Goal: Transaction & Acquisition: Purchase product/service

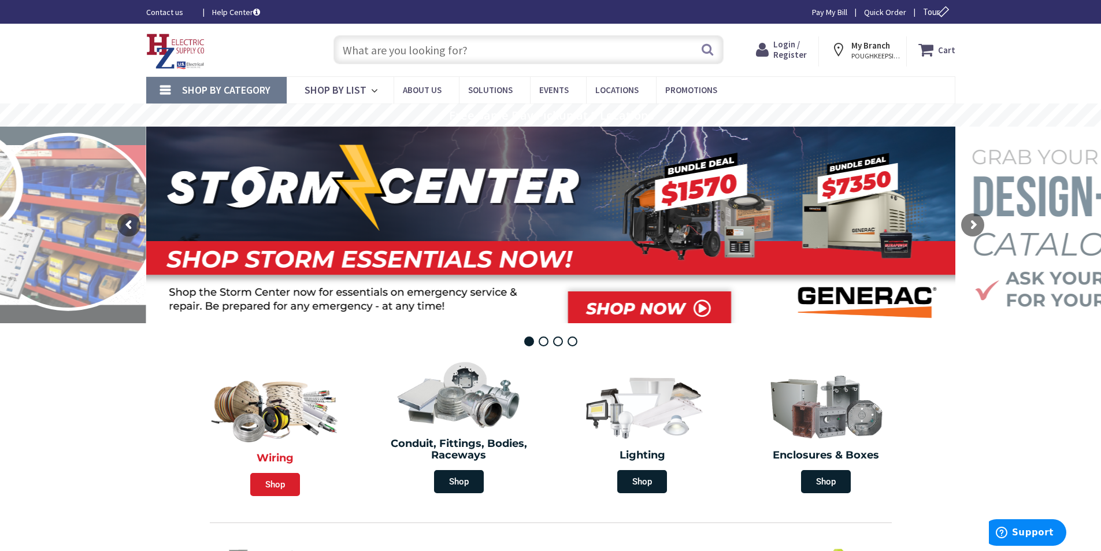
click at [271, 483] on span "Shop" at bounding box center [275, 484] width 50 height 23
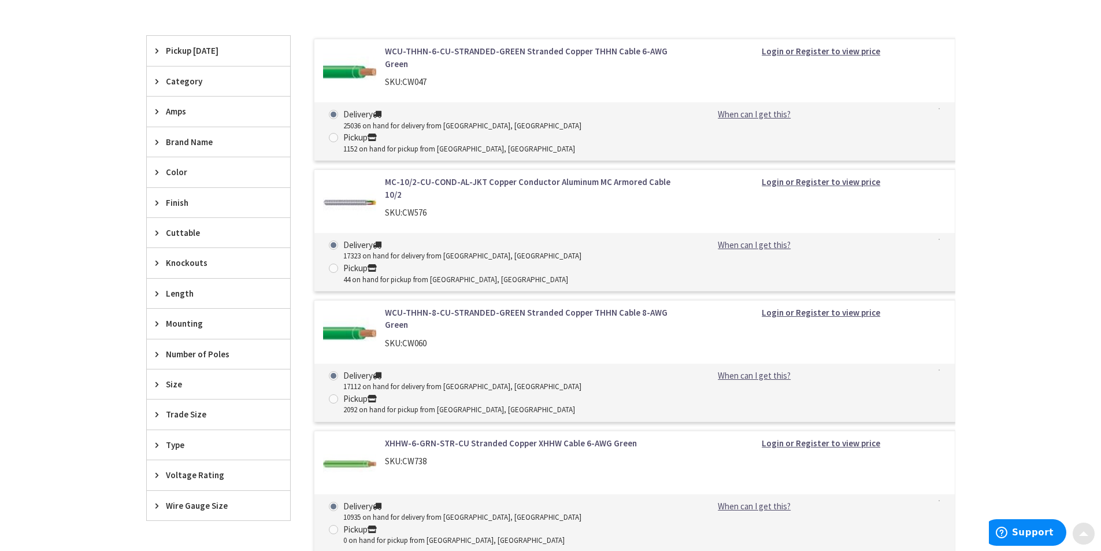
scroll to position [405, 0]
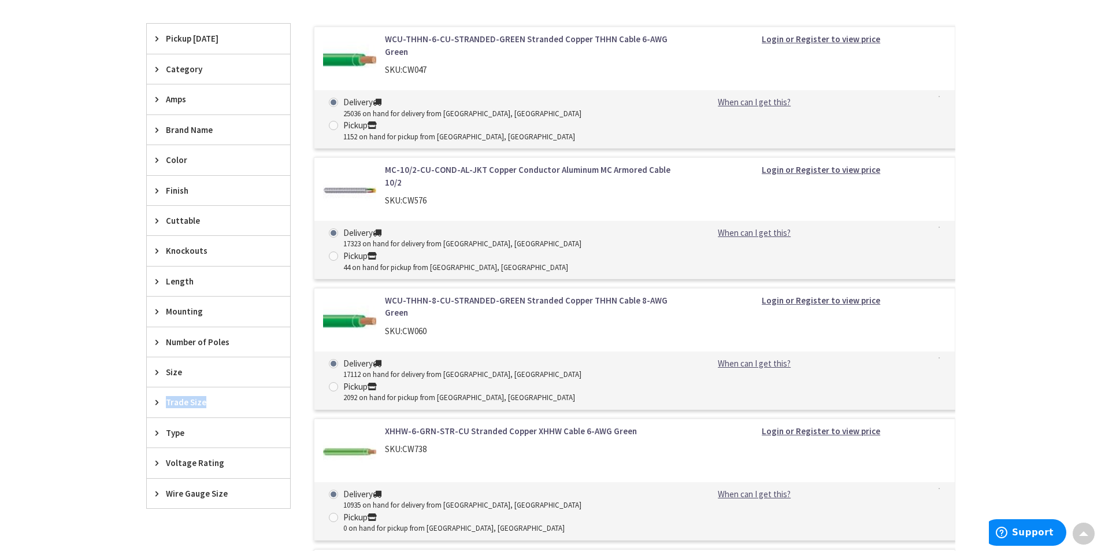
click at [208, 397] on span "Trade Size" at bounding box center [213, 402] width 94 height 12
click at [187, 370] on span "Size" at bounding box center [213, 372] width 94 height 12
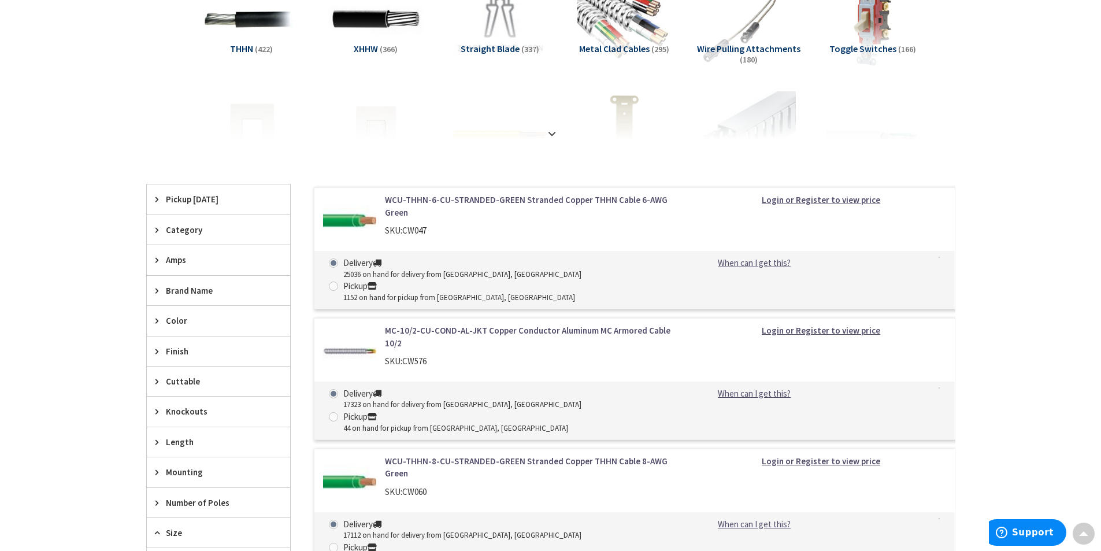
scroll to position [231, 0]
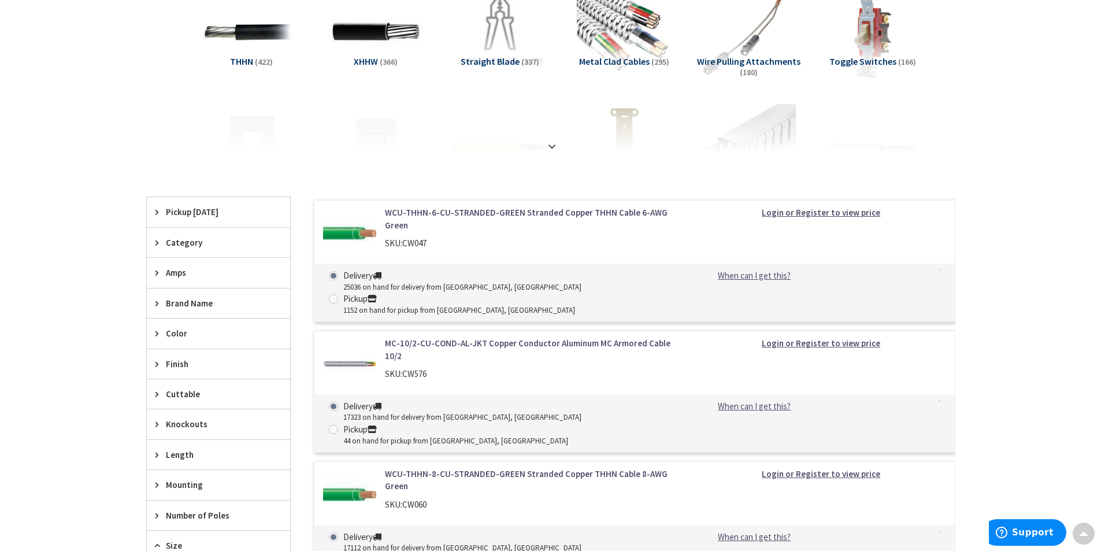
click at [208, 238] on span "Category" at bounding box center [213, 242] width 94 height 12
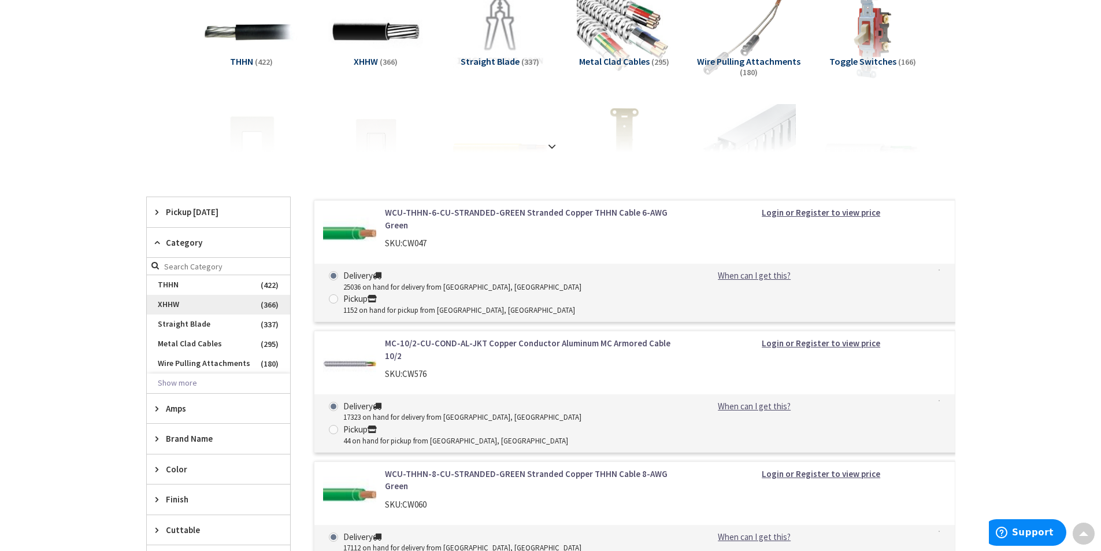
click at [211, 300] on span "XHHW" at bounding box center [218, 305] width 143 height 20
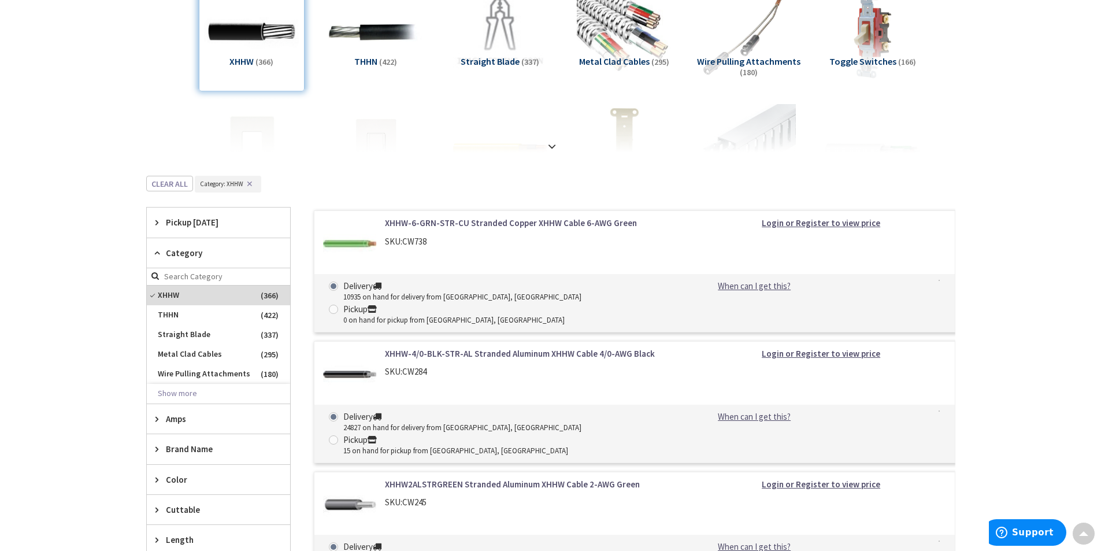
click at [225, 424] on span "Amps" at bounding box center [213, 419] width 94 height 12
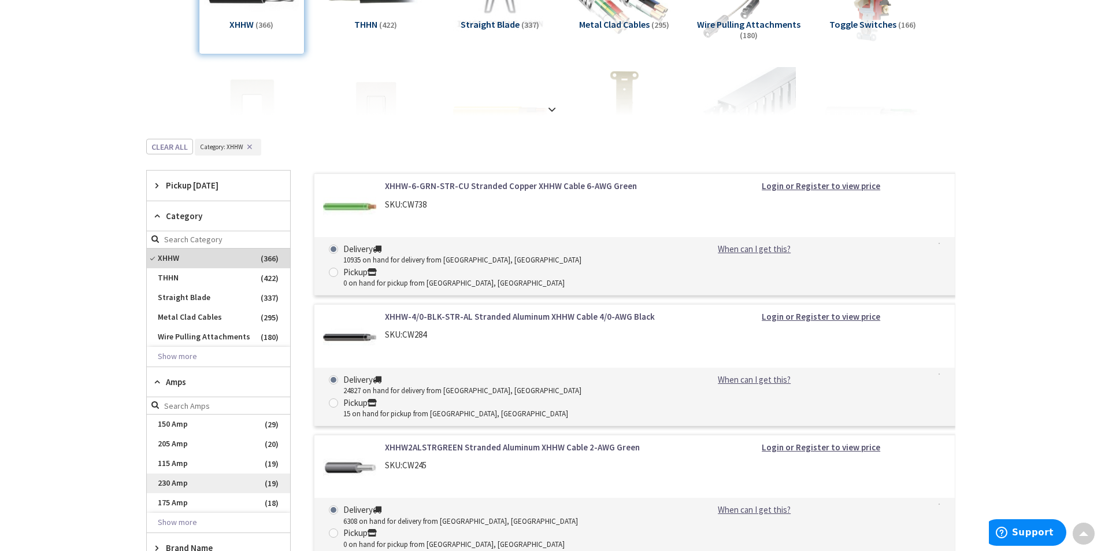
scroll to position [289, 0]
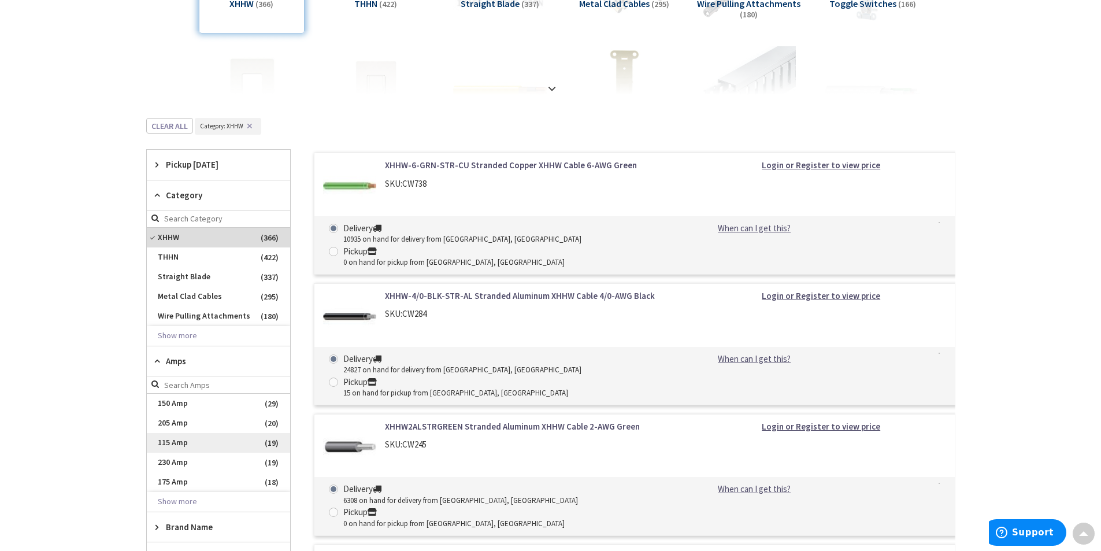
click at [225, 451] on span "115 Amp" at bounding box center [218, 443] width 143 height 20
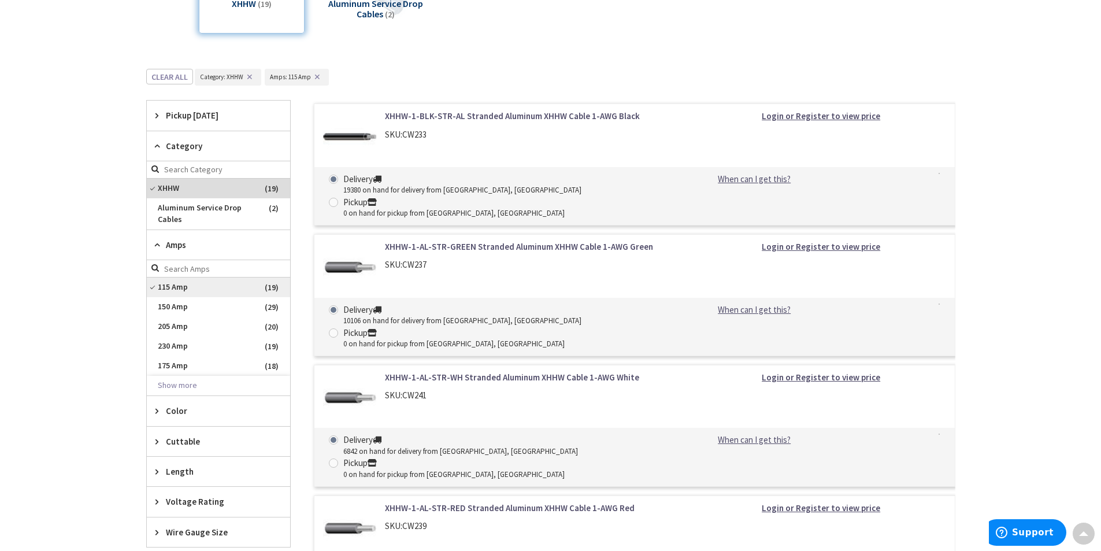
click at [212, 285] on span "115 Amp" at bounding box center [218, 287] width 143 height 20
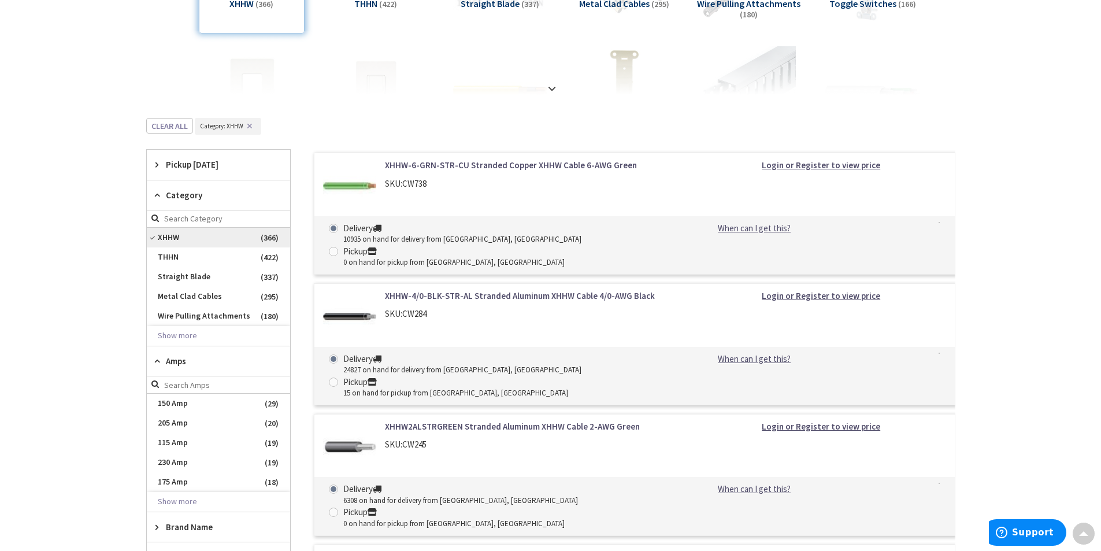
click at [240, 236] on span "XHHW" at bounding box center [218, 238] width 143 height 20
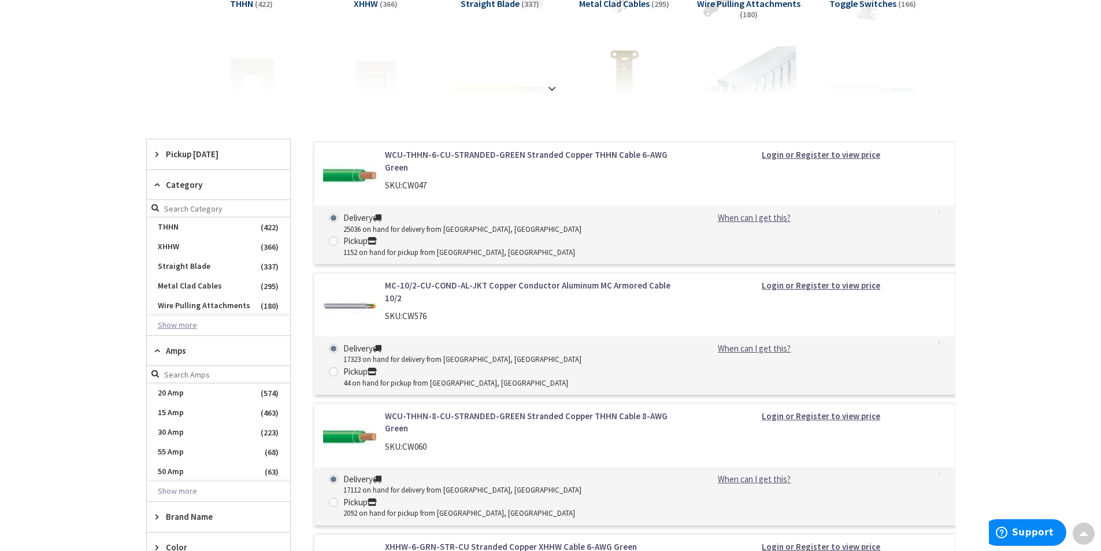
click at [239, 321] on button "Show more" at bounding box center [218, 326] width 143 height 20
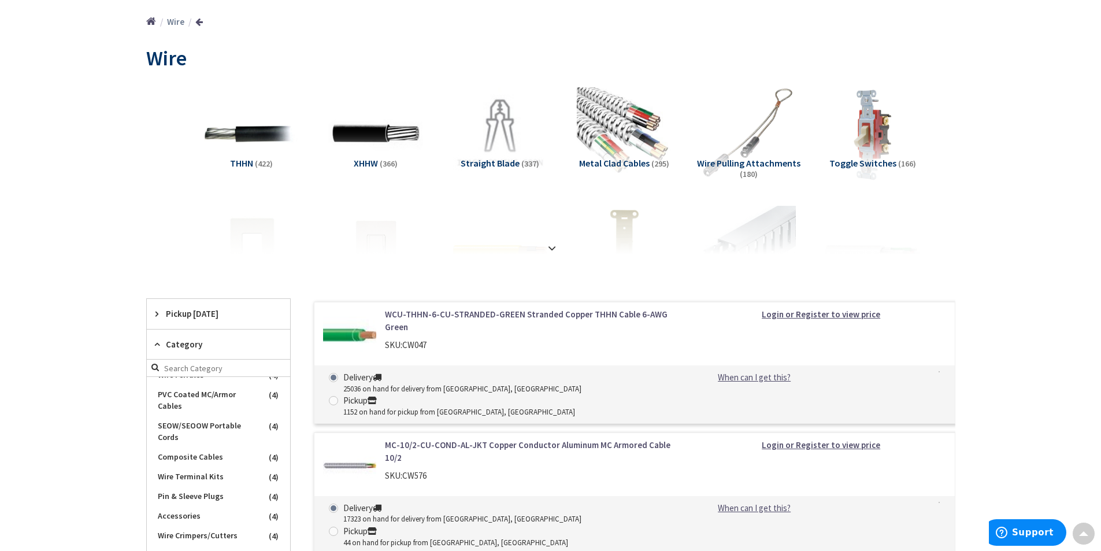
scroll to position [0, 0]
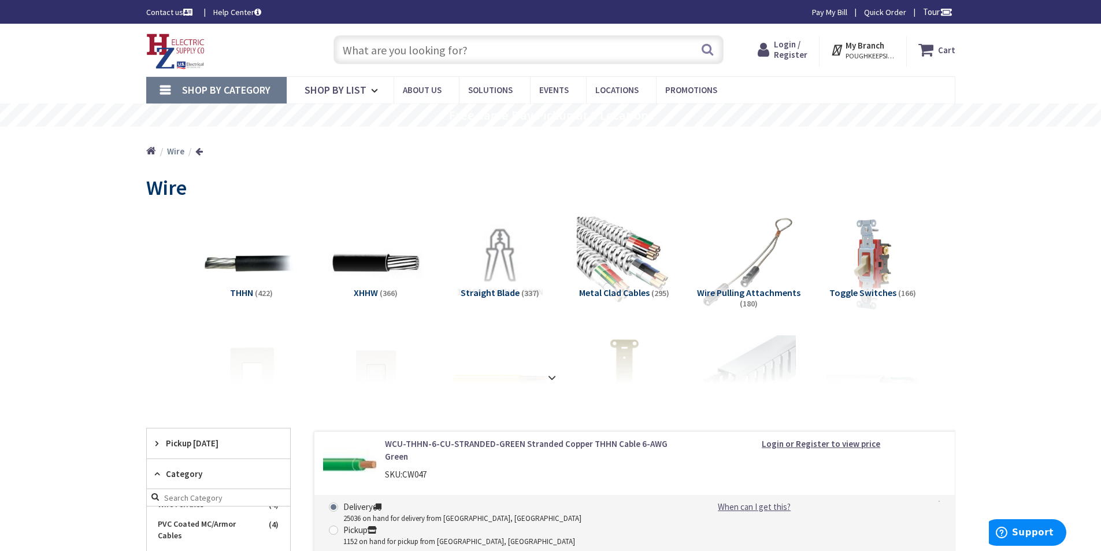
click at [407, 55] on input "text" at bounding box center [529, 49] width 390 height 29
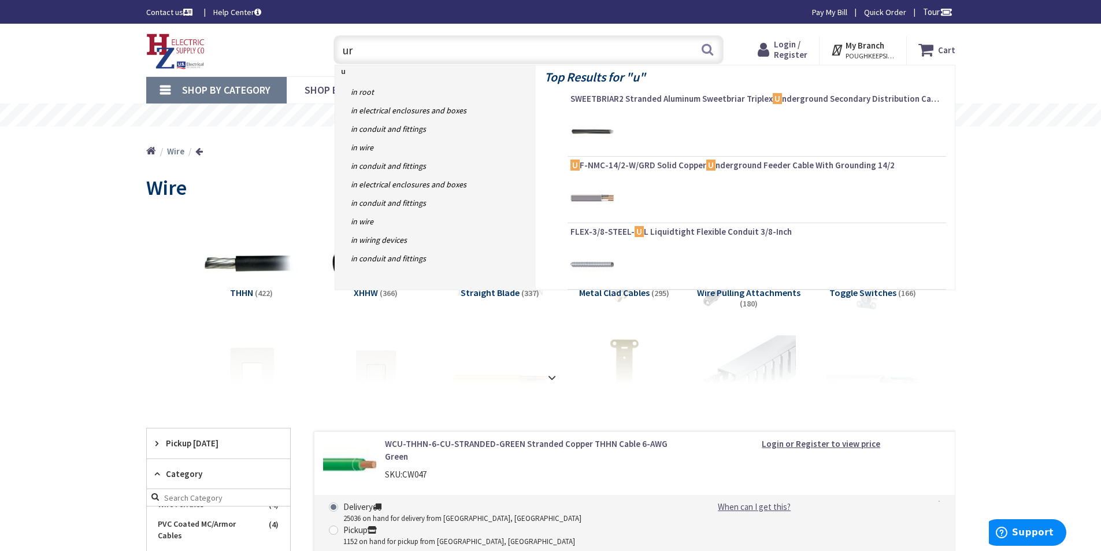
type input "urd"
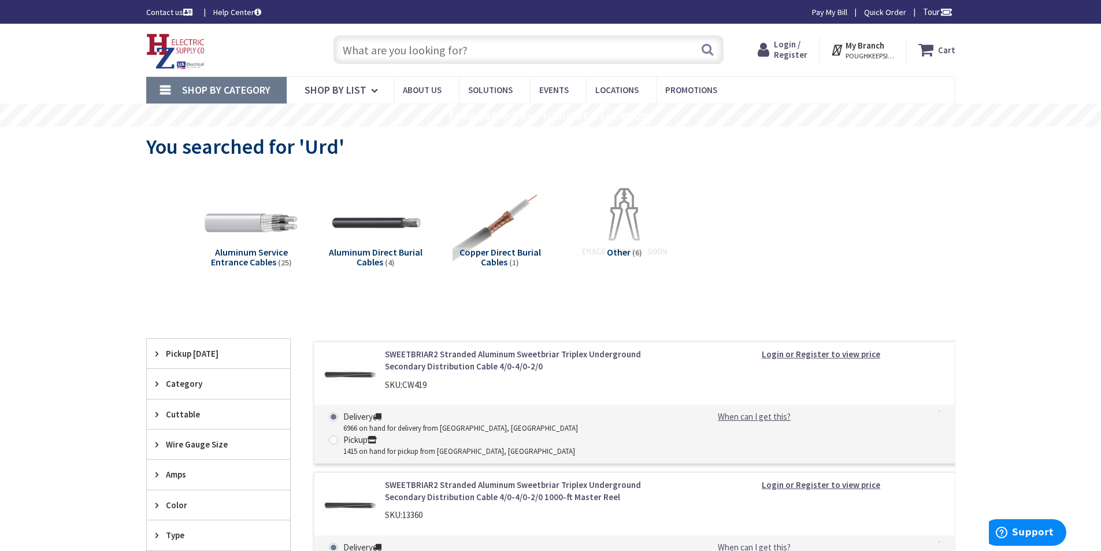
click at [377, 256] on span "Aluminum Direct Burial Cables" at bounding box center [376, 257] width 94 height 22
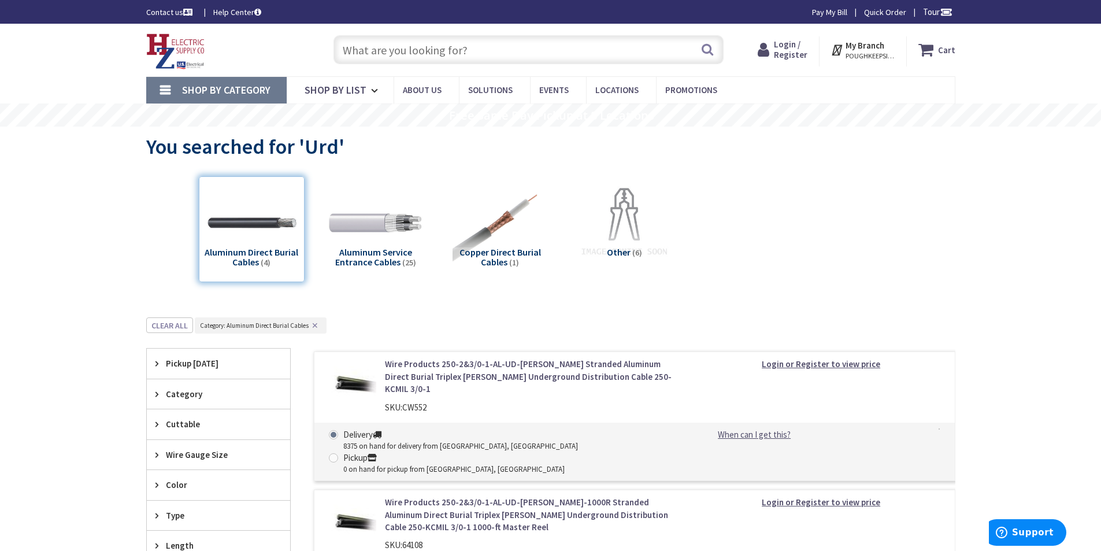
click at [466, 50] on input "text" at bounding box center [529, 49] width 390 height 29
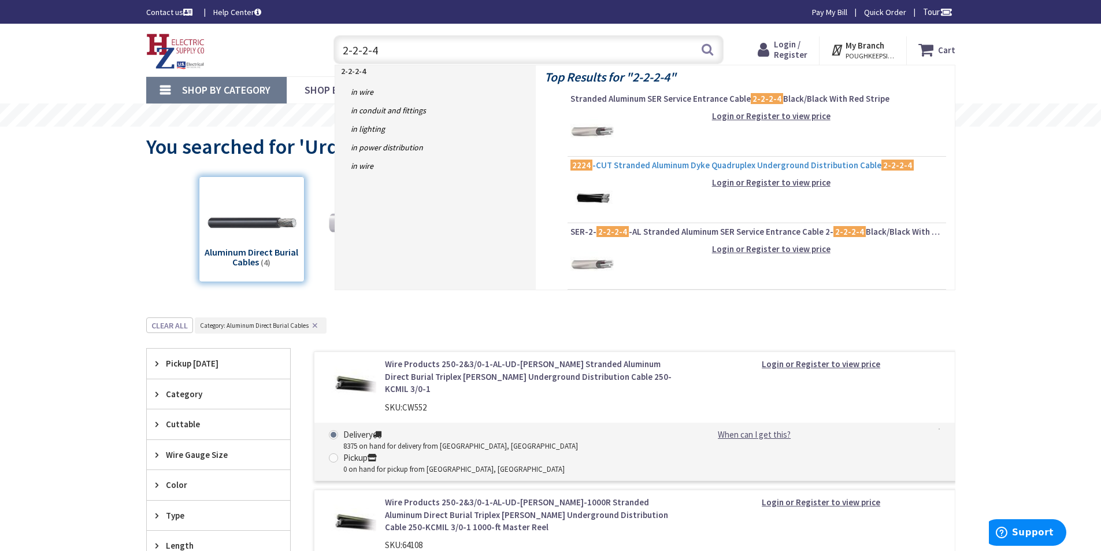
type input "2-2-2-4"
click at [666, 167] on span "2224 -CUT Stranded Aluminum Dyke Quadruplex Underground Distribution Cable 2-2-…" at bounding box center [756, 166] width 373 height 12
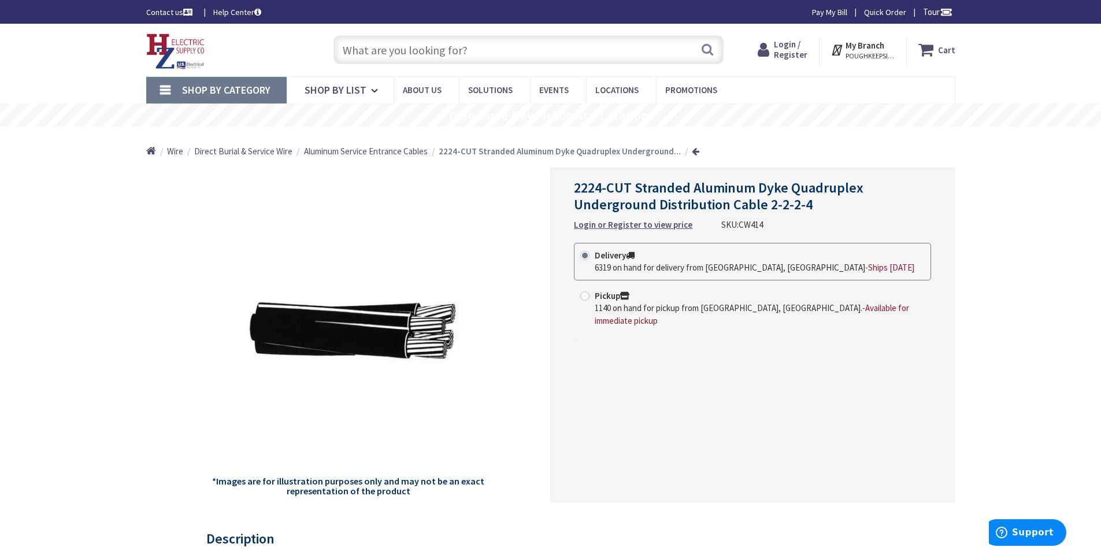
click at [784, 47] on span "Login / Register" at bounding box center [791, 49] width 34 height 21
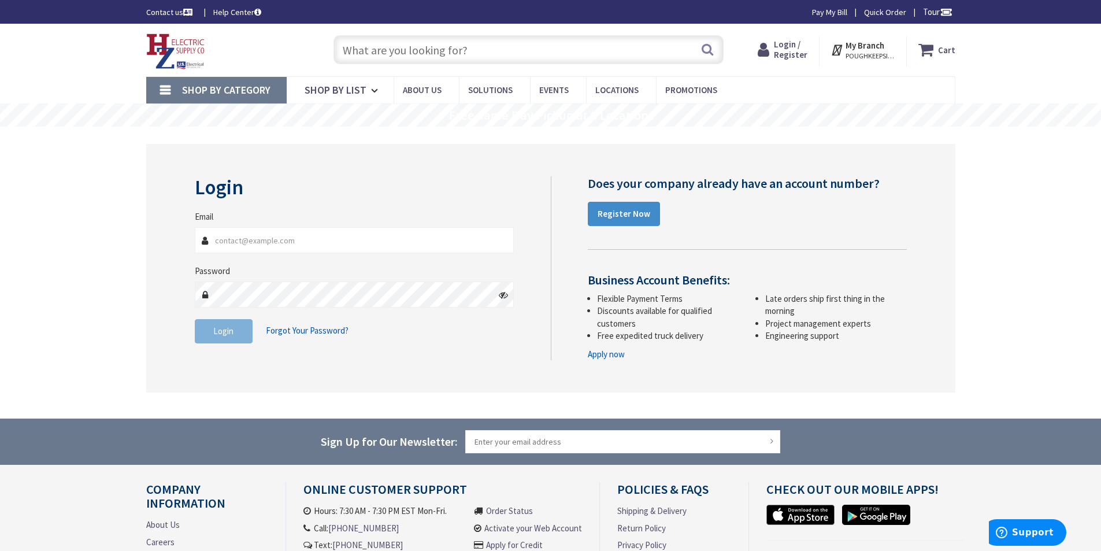
click at [318, 244] on input "Email" at bounding box center [355, 240] width 320 height 26
click at [305, 243] on input "Email" at bounding box center [355, 240] width 320 height 26
type input "[PERSON_NAME][EMAIL_ADDRESS][PERSON_NAME][DOMAIN_NAME]"
click at [642, 217] on strong "Register Now" at bounding box center [624, 213] width 53 height 11
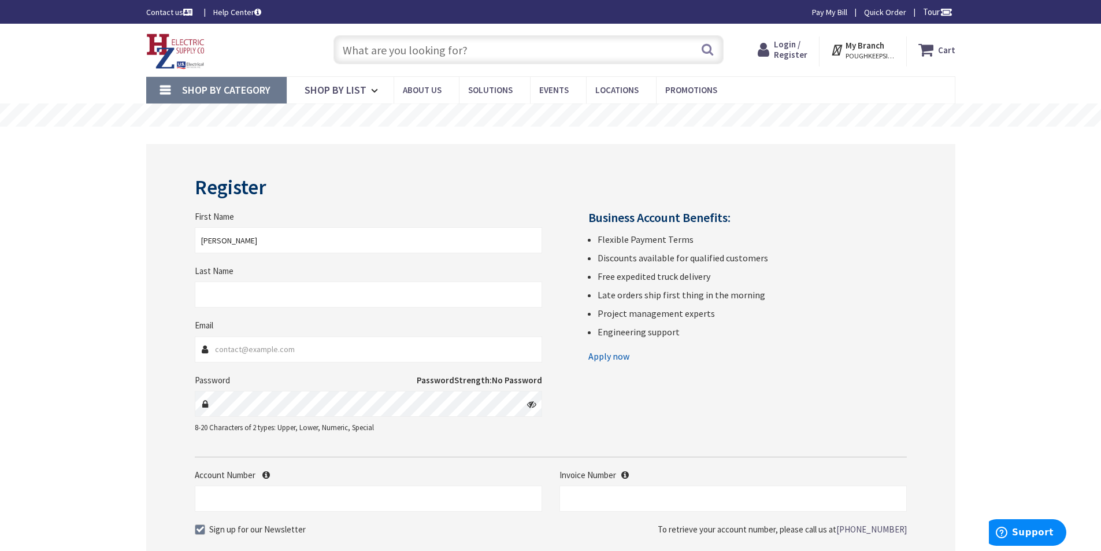
type input "Seth"
type input "Warren"
click at [298, 356] on input "Email" at bounding box center [368, 349] width 347 height 26
type input "seth.r.warren@opwdd.ny.gov"
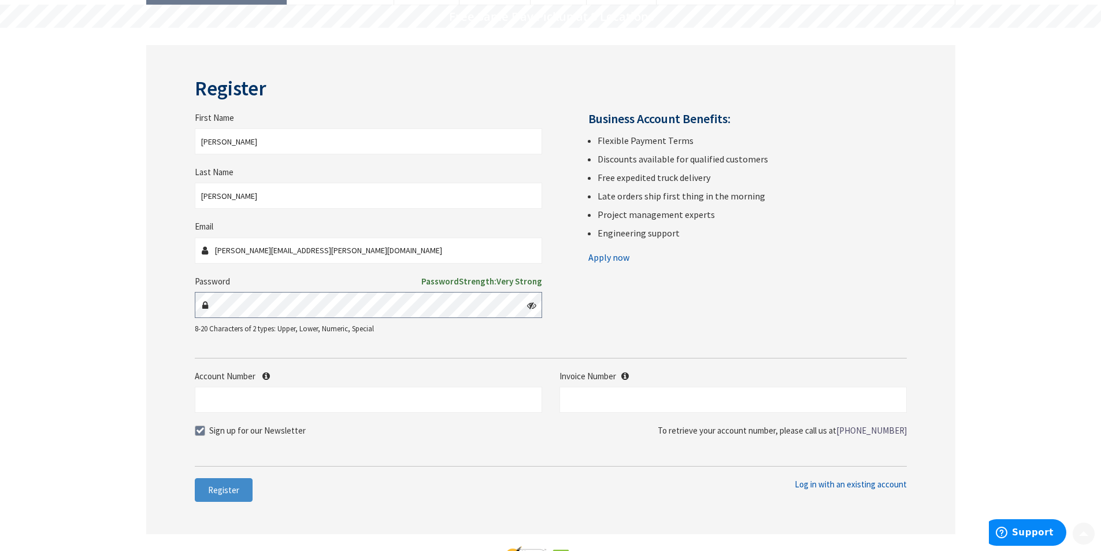
scroll to position [116, 0]
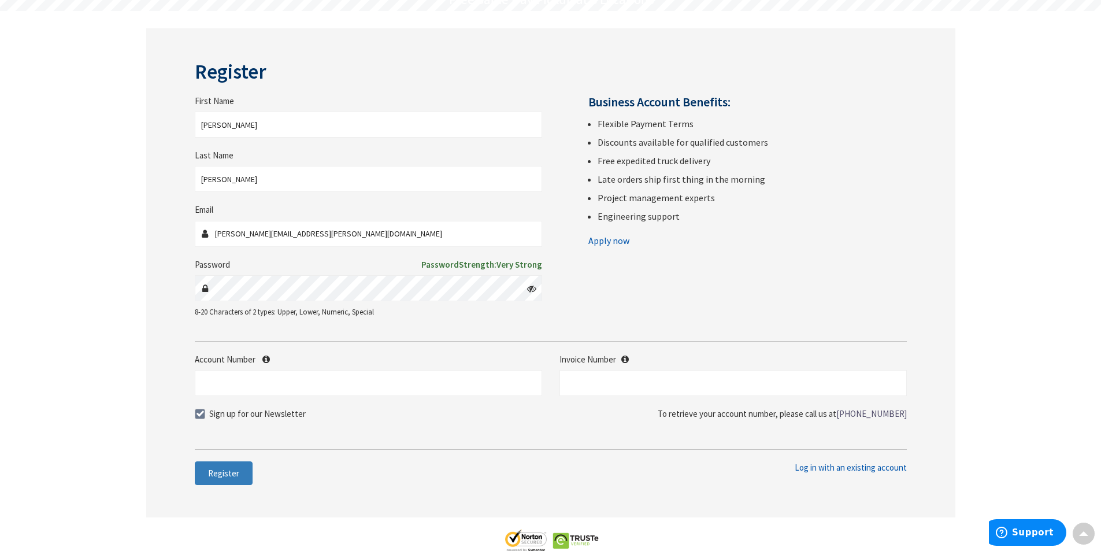
click at [235, 473] on span "Register" at bounding box center [223, 473] width 31 height 11
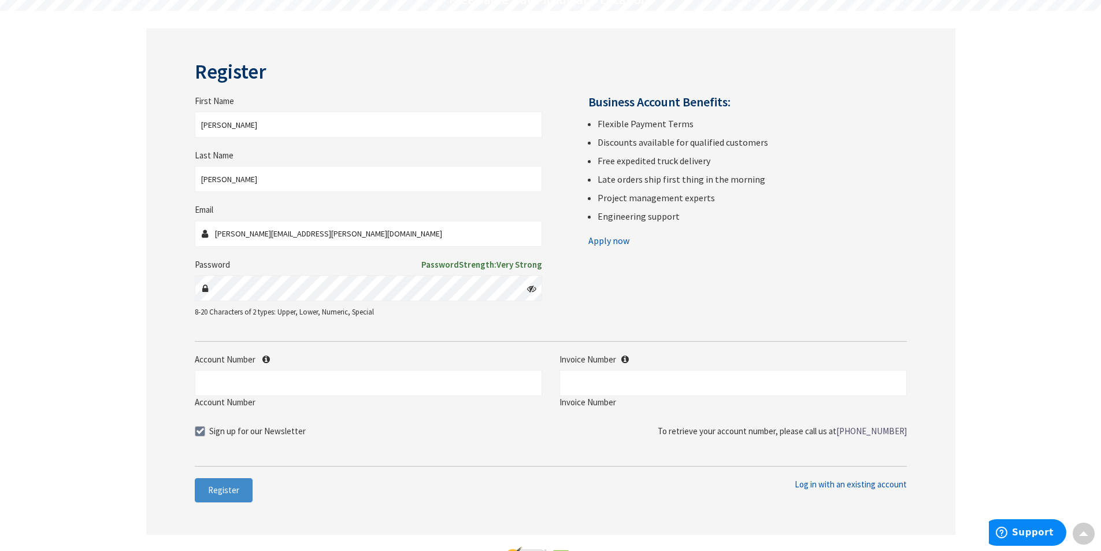
click at [621, 238] on link "Apply now" at bounding box center [608, 240] width 41 height 18
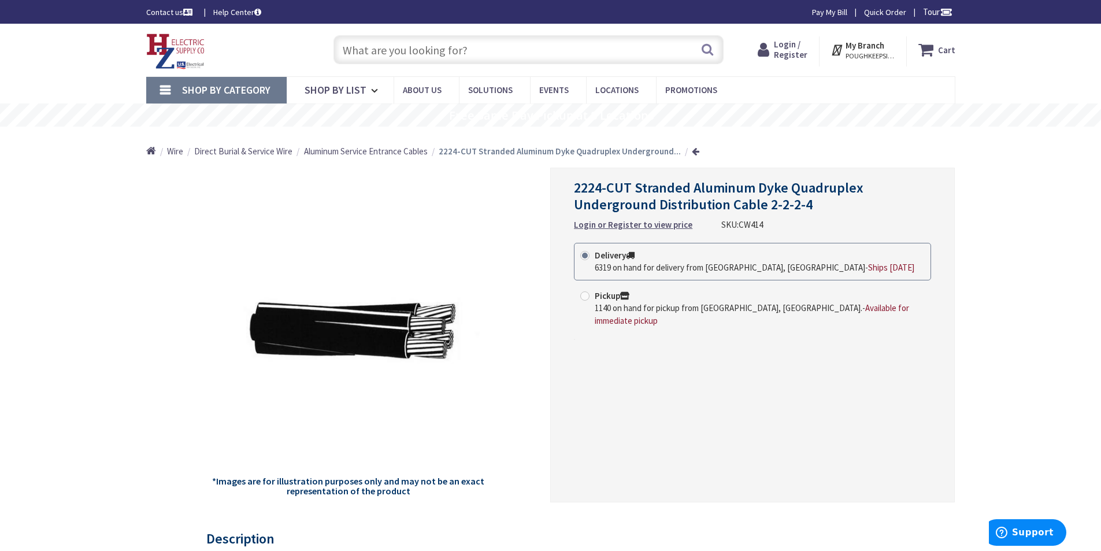
click at [474, 46] on input "text" at bounding box center [529, 49] width 390 height 29
click at [339, 89] on span "Shop By List" at bounding box center [336, 89] width 62 height 13
click at [261, 88] on span "Shop By Category" at bounding box center [226, 89] width 88 height 13
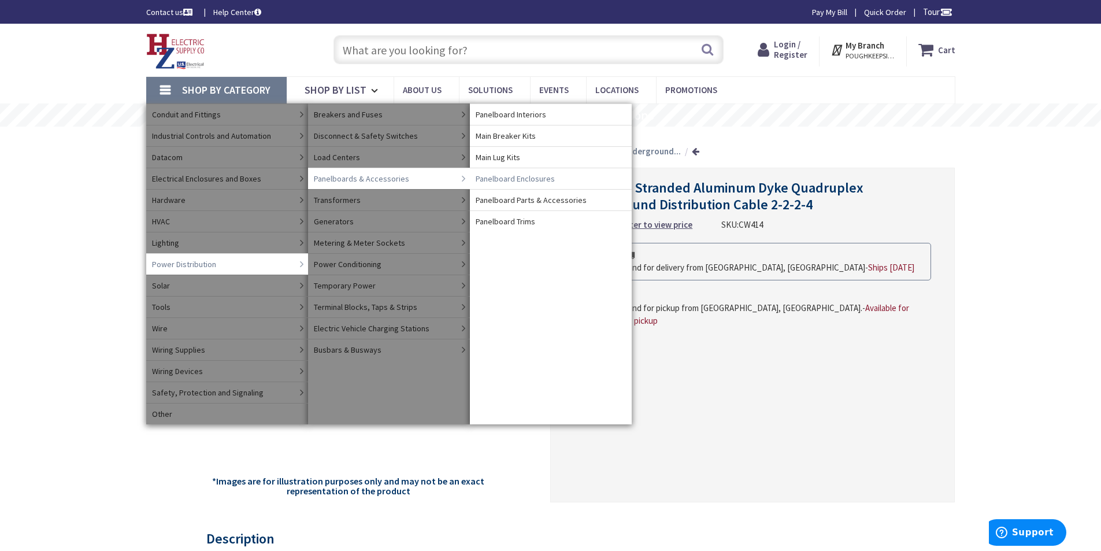
click at [501, 179] on span "Panelboard Enclosures" at bounding box center [515, 179] width 79 height 12
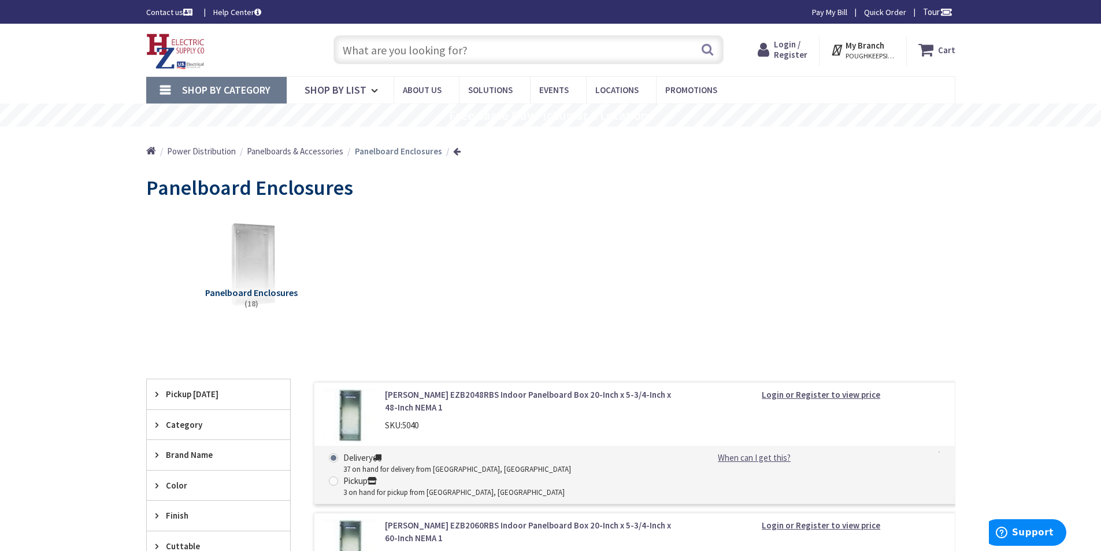
click at [433, 47] on input "text" at bounding box center [529, 49] width 390 height 29
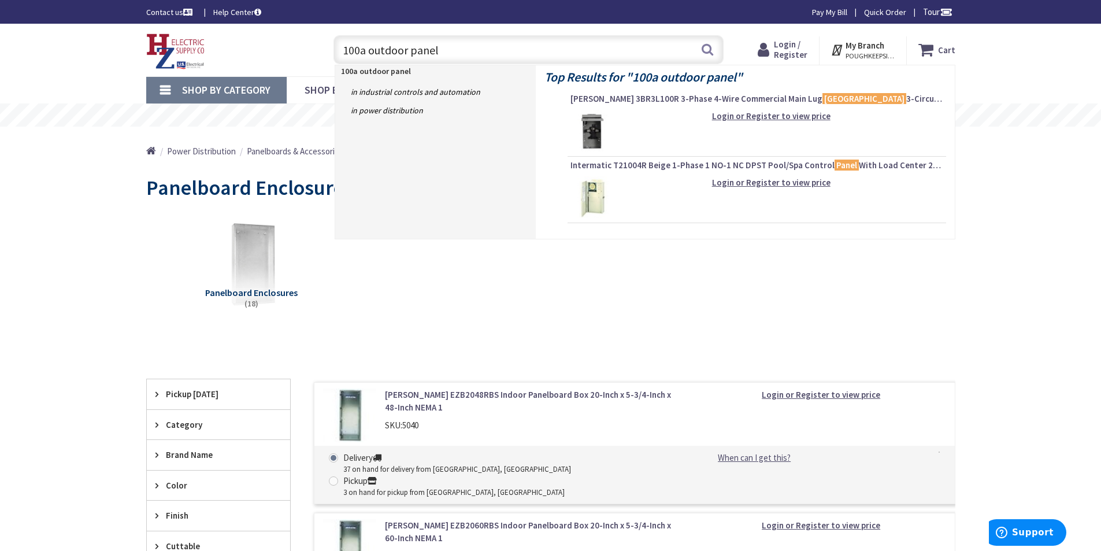
drag, startPoint x: 406, startPoint y: 48, endPoint x: 356, endPoint y: 58, distance: 50.7
click at [357, 58] on input "100a outdoor panel" at bounding box center [529, 49] width 390 height 29
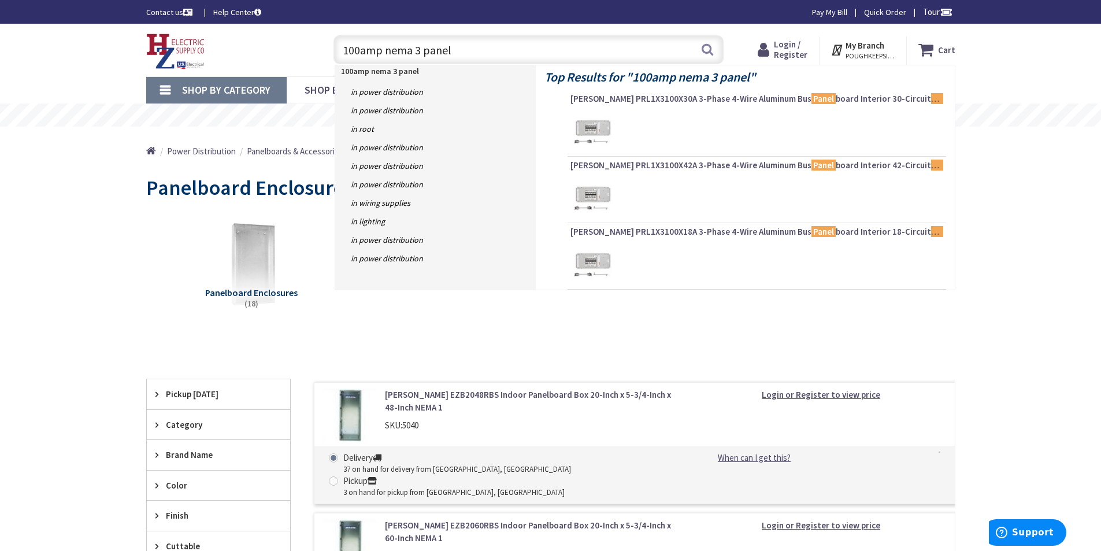
type input "100amp nema 3r panel"
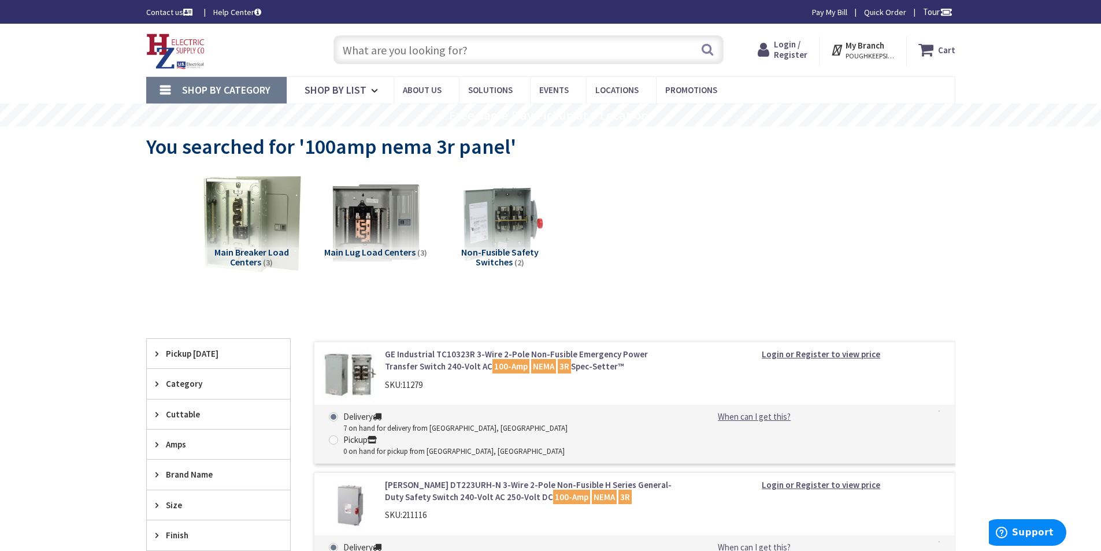
click at [252, 214] on img at bounding box center [251, 223] width 105 height 105
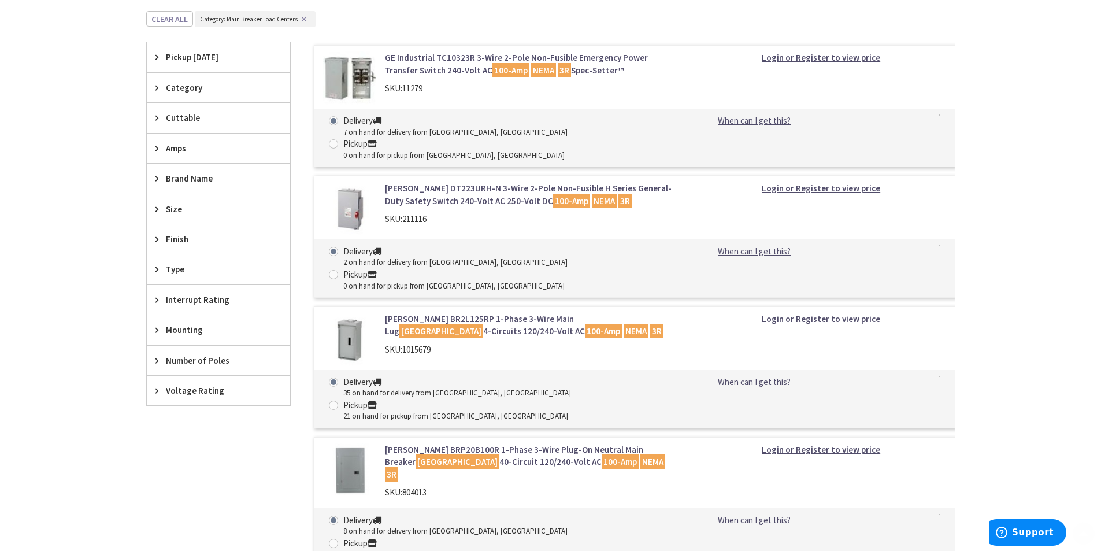
scroll to position [317, 0]
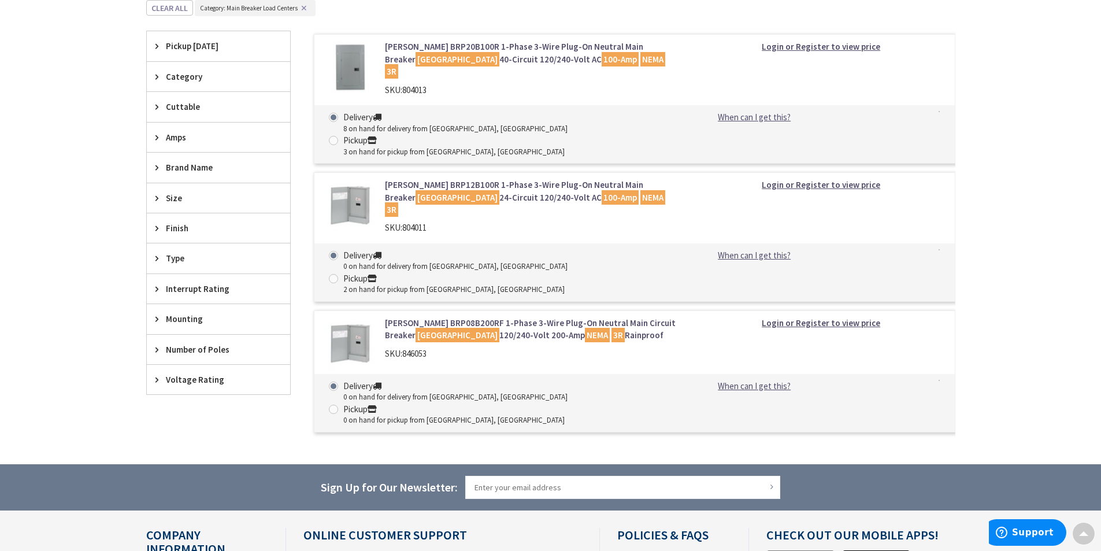
click at [353, 69] on img at bounding box center [350, 67] width 54 height 54
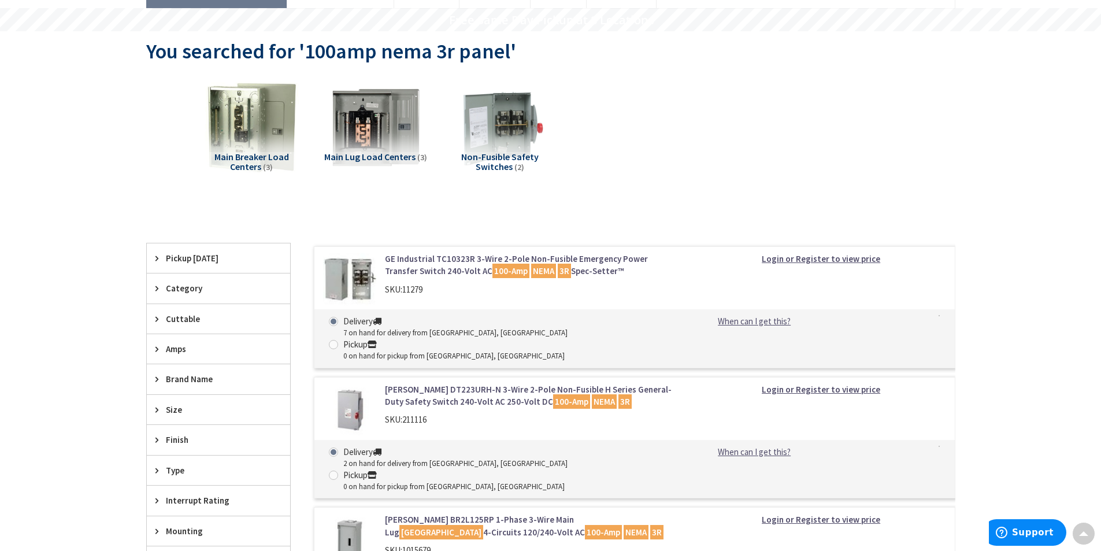
click at [238, 288] on span "Category" at bounding box center [213, 288] width 94 height 12
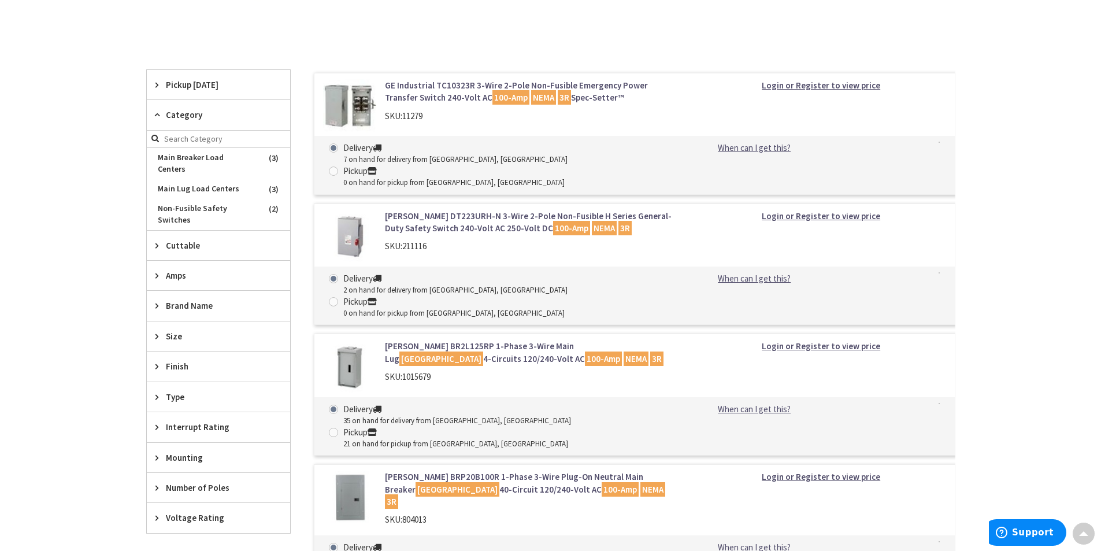
scroll to position [327, 0]
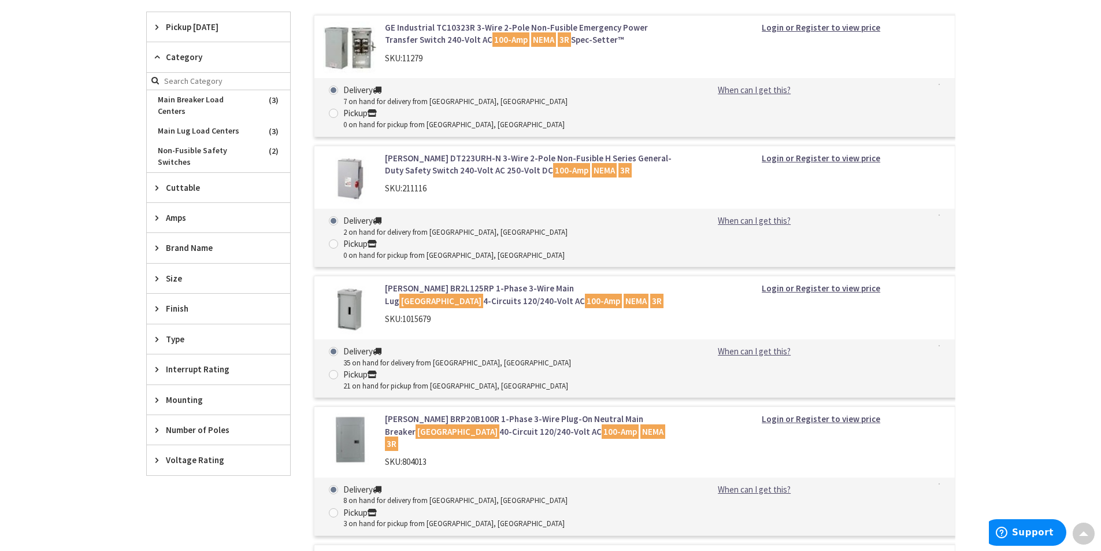
click at [225, 394] on span "Mounting" at bounding box center [213, 400] width 94 height 12
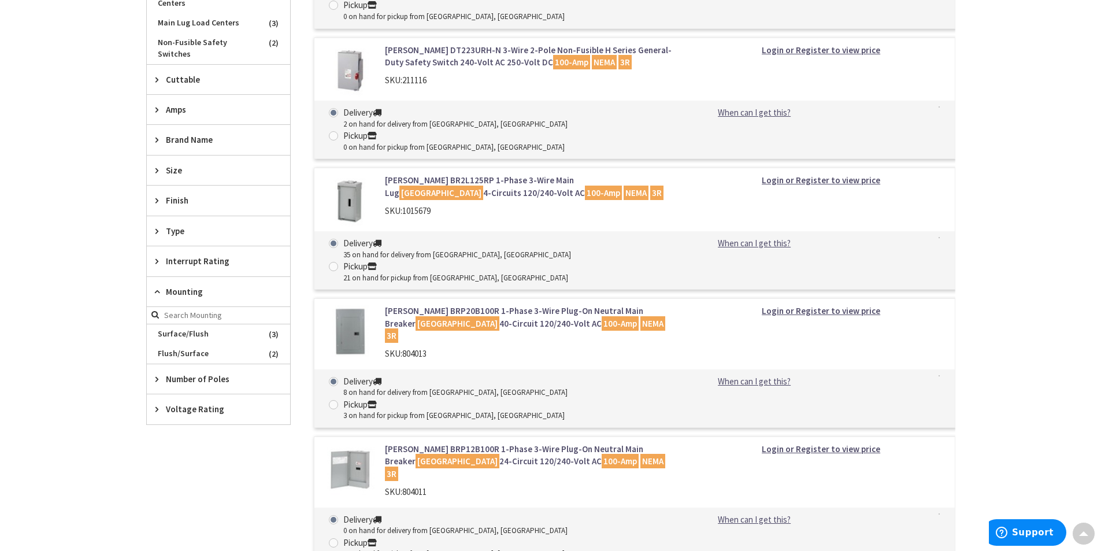
scroll to position [442, 0]
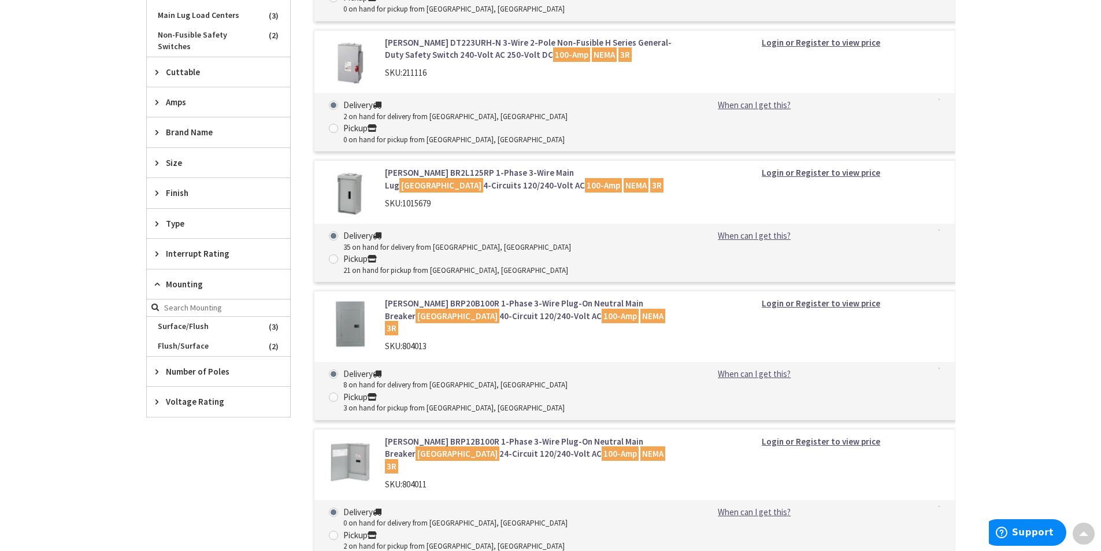
click at [203, 217] on span "Type" at bounding box center [213, 223] width 94 height 12
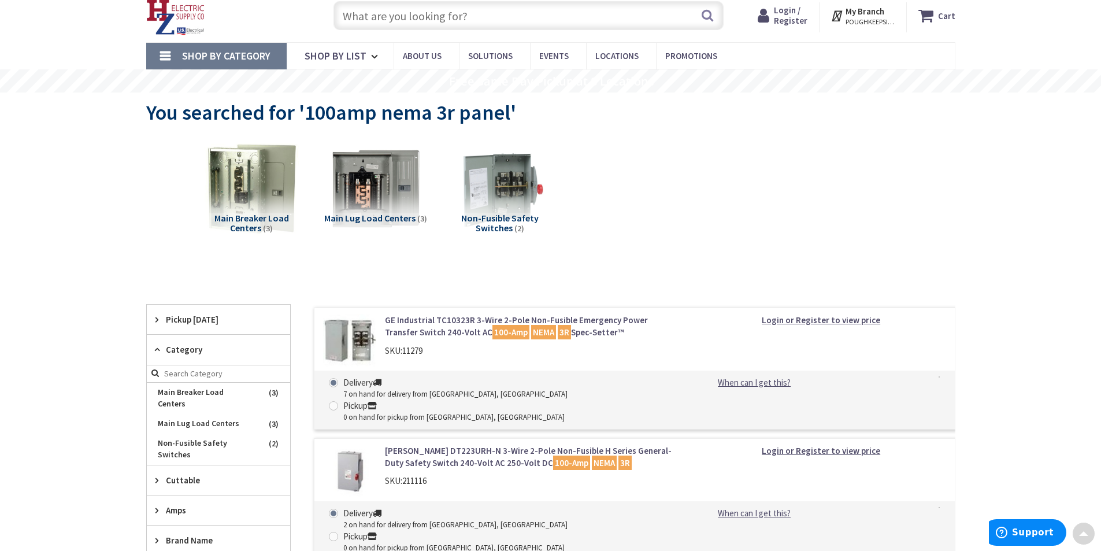
scroll to position [0, 0]
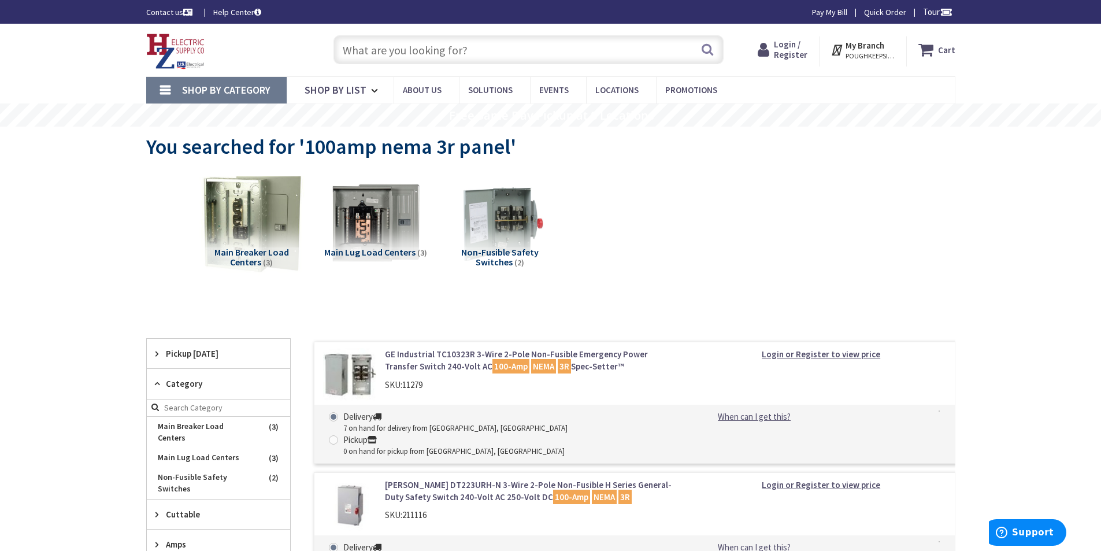
click at [246, 210] on img at bounding box center [251, 223] width 105 height 105
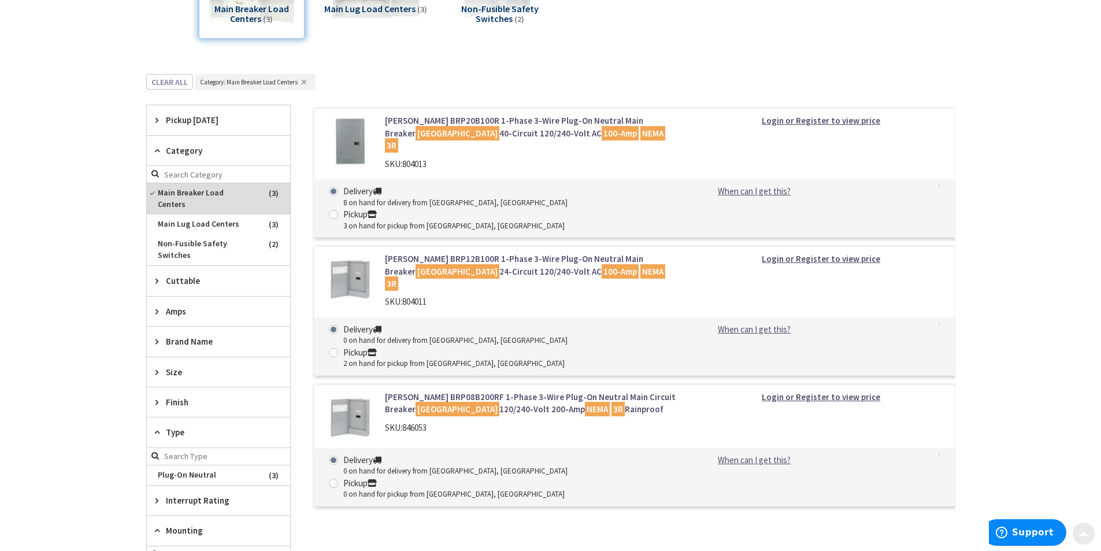
scroll to position [317, 0]
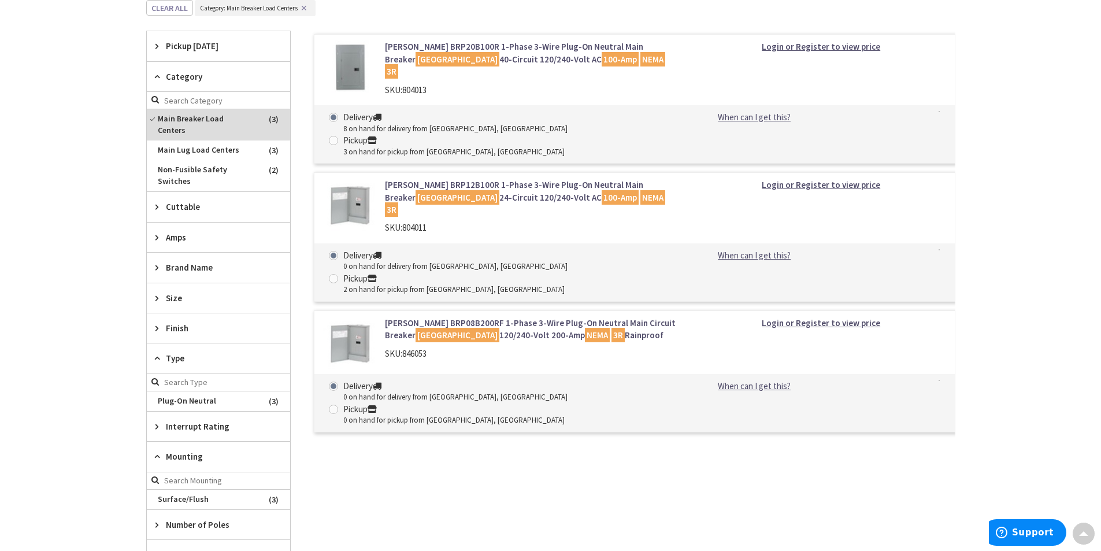
click at [458, 317] on link "Eaton BRP08B200RF 1-Phase 3-Wire Plug-On Neutral Main Circuit Breaker Load Cent…" at bounding box center [532, 329] width 294 height 25
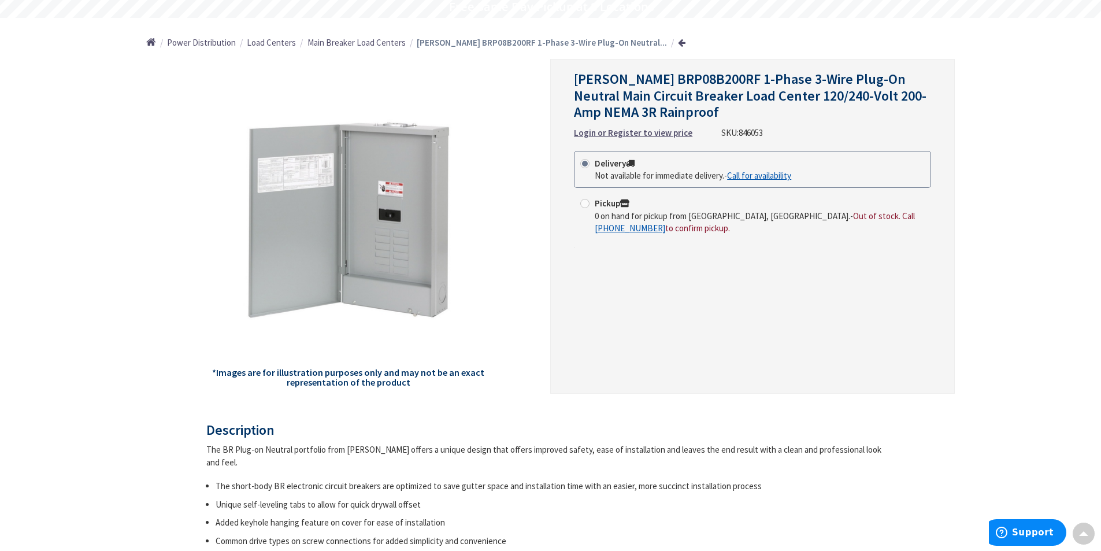
scroll to position [58, 0]
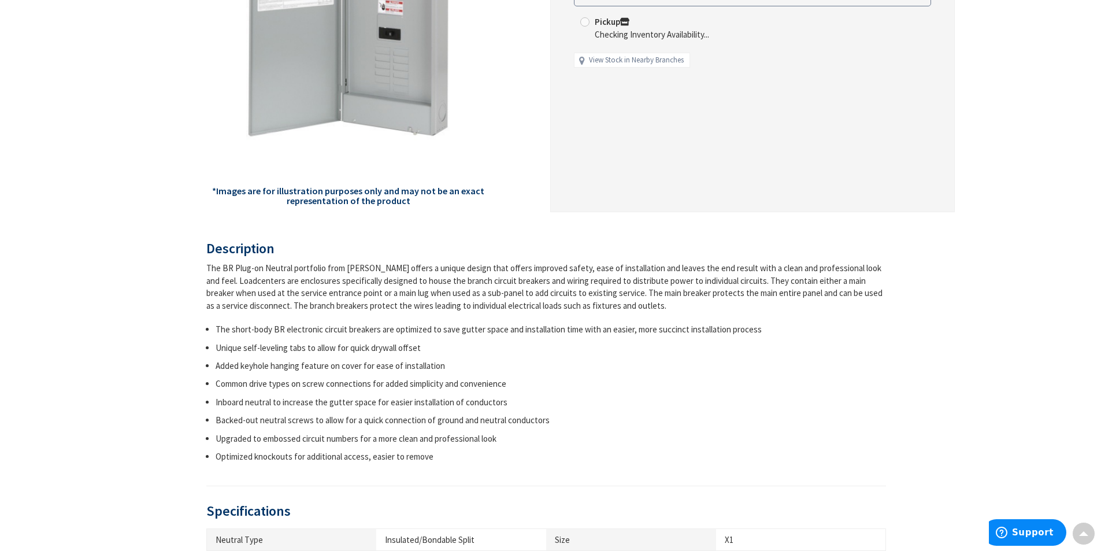
scroll to position [58, 0]
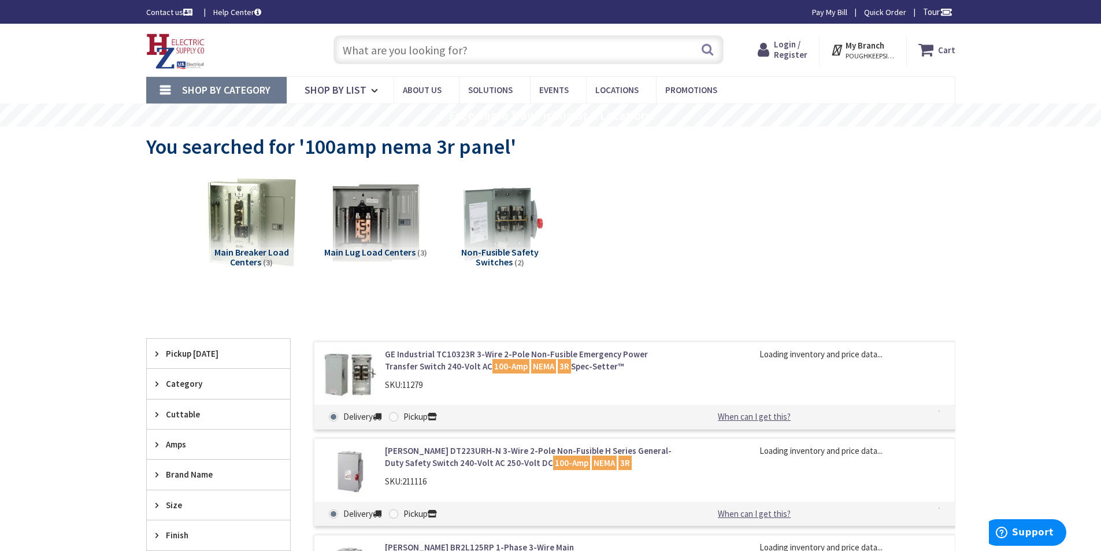
click at [414, 47] on input "text" at bounding box center [529, 49] width 390 height 29
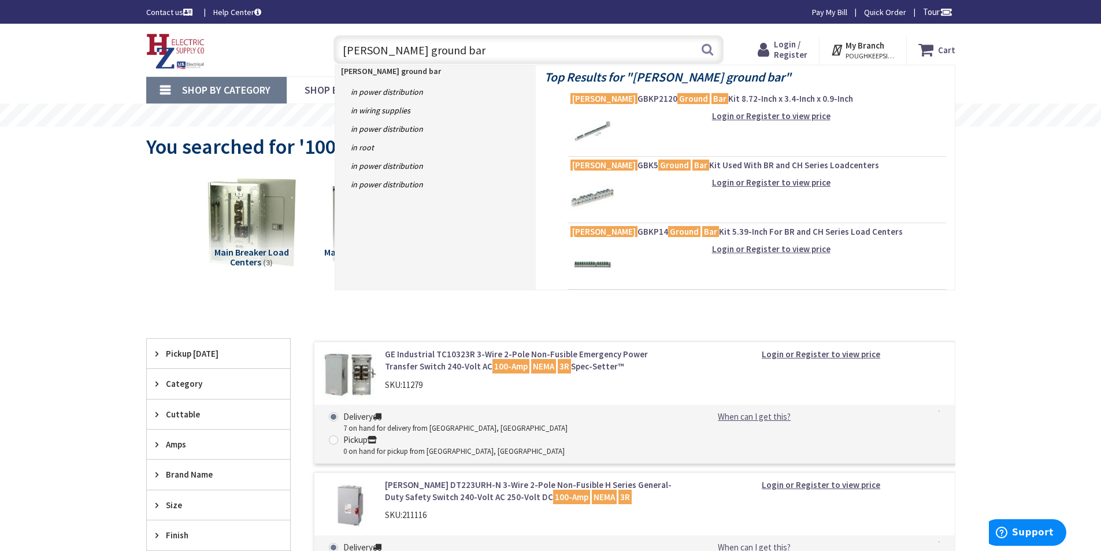
type input "eaton ground bar"
click at [594, 197] on img at bounding box center [591, 197] width 43 height 43
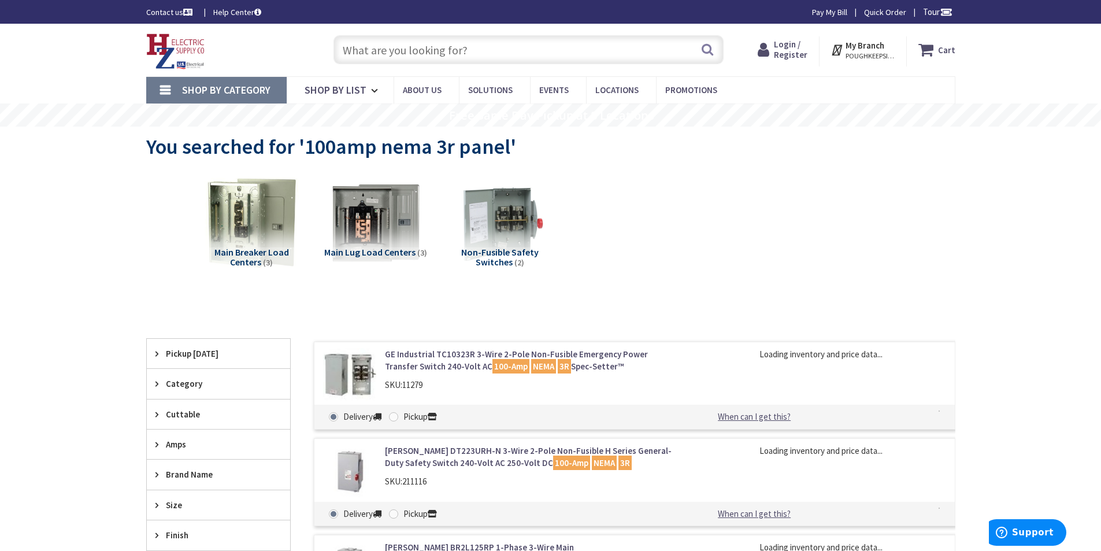
click at [396, 48] on input "text" at bounding box center [529, 49] width 390 height 29
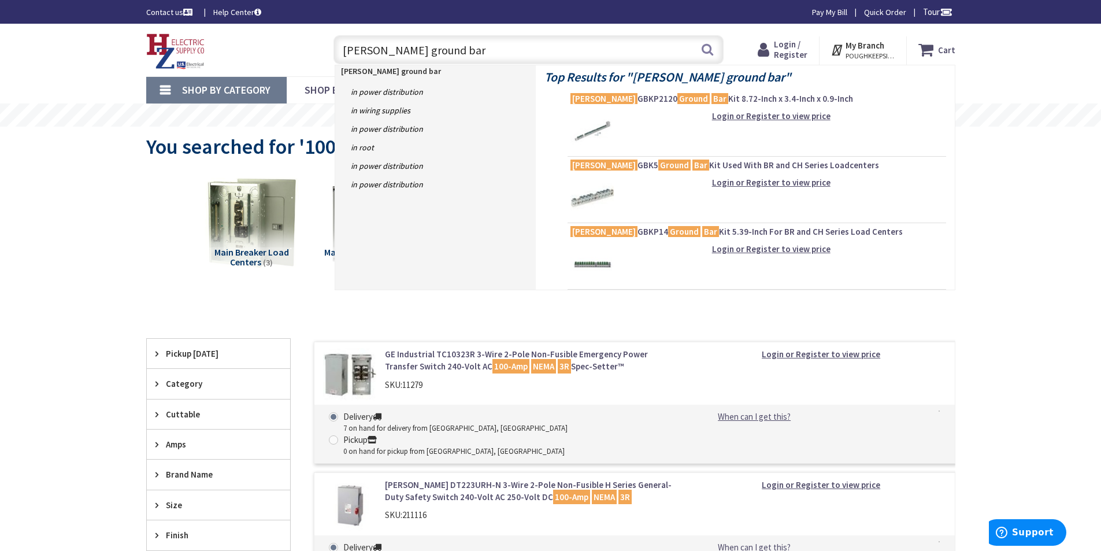
type input "eaton ground bar"
click at [590, 128] on img at bounding box center [591, 131] width 43 height 43
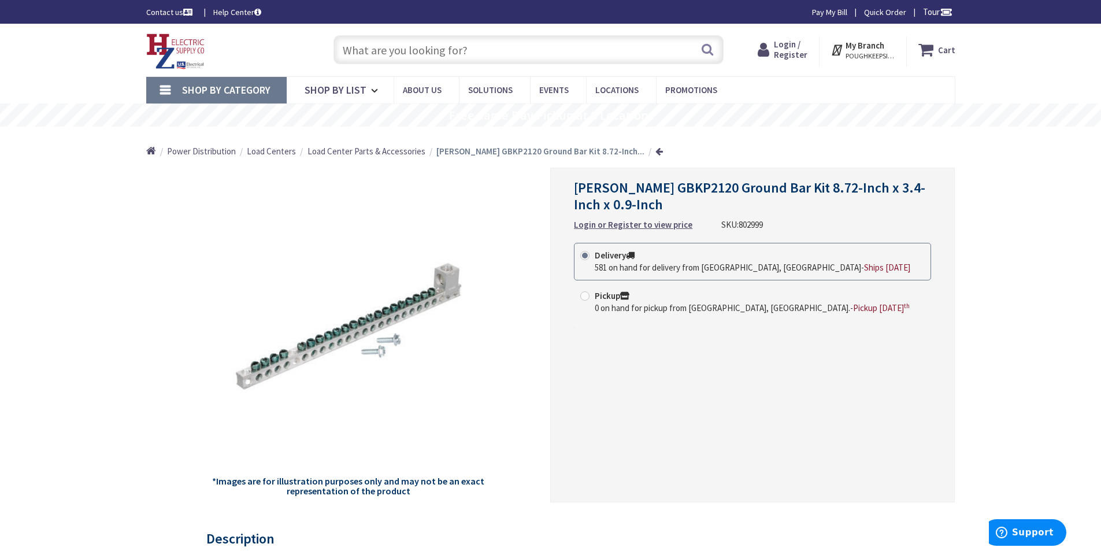
click at [416, 51] on input "text" at bounding box center [529, 49] width 390 height 29
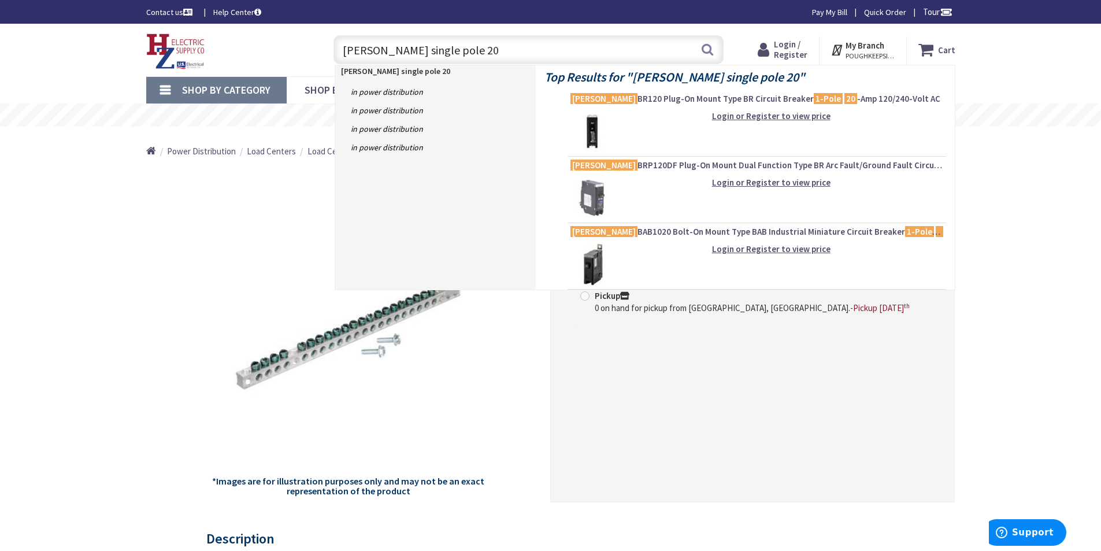
type input "[PERSON_NAME] single pole 20"
click at [594, 129] on img at bounding box center [591, 131] width 43 height 43
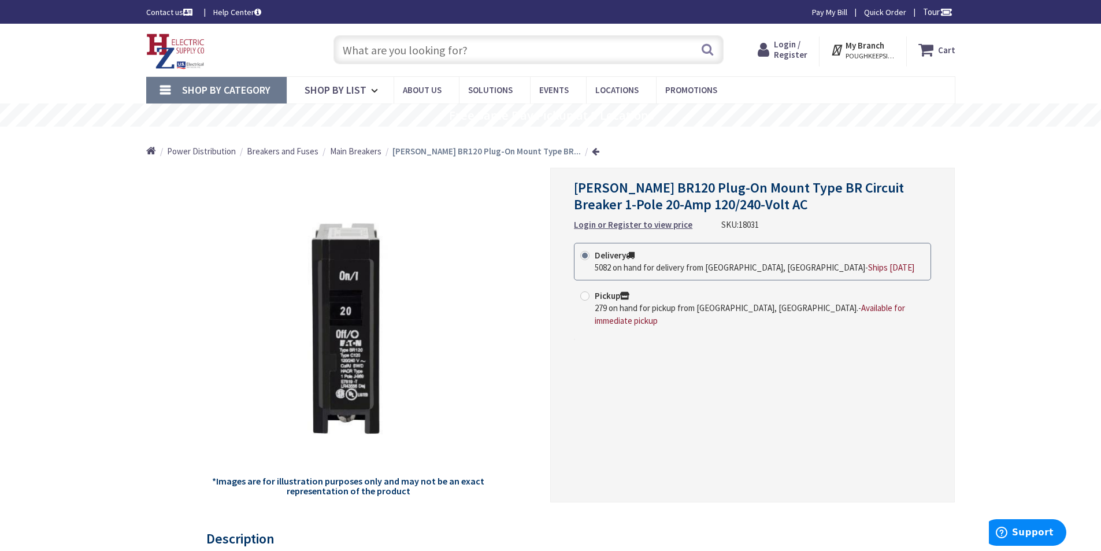
click at [429, 50] on input "text" at bounding box center [529, 49] width 390 height 29
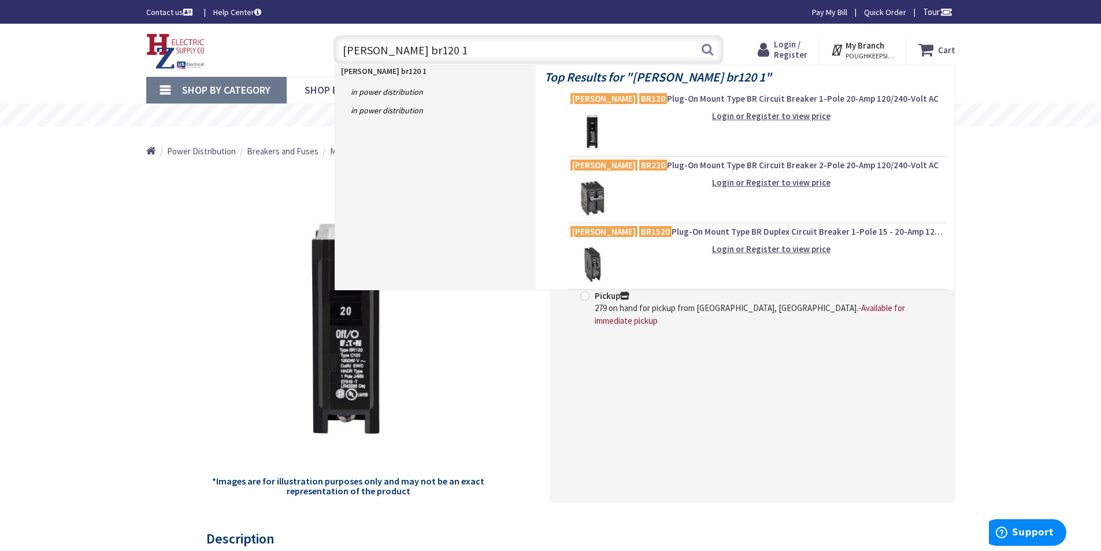
type input "[PERSON_NAME] br120 15"
